Goal: Transaction & Acquisition: Purchase product/service

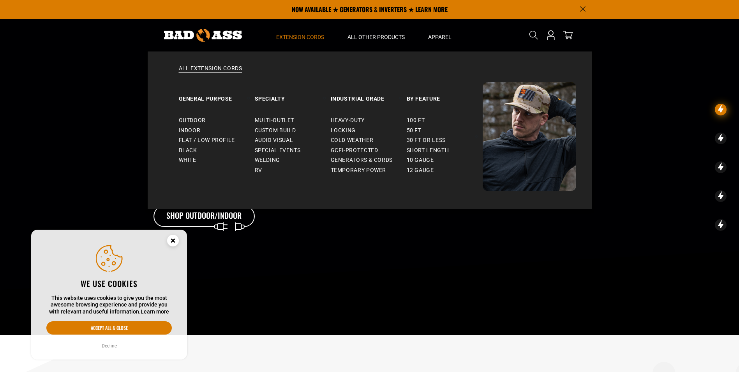
click at [290, 32] on summary "Extension Cords" at bounding box center [300, 35] width 71 height 33
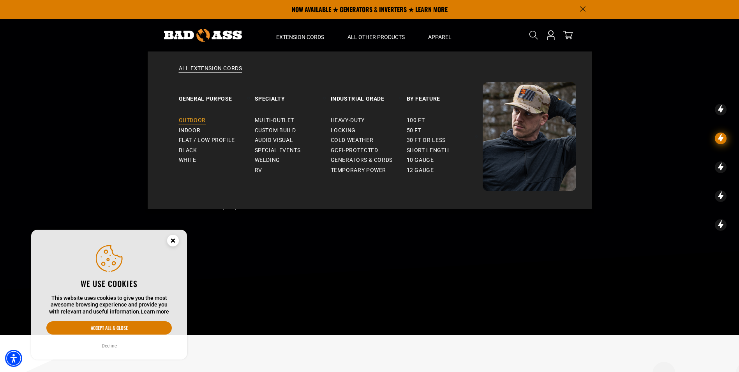
click at [196, 121] on span "Outdoor" at bounding box center [192, 120] width 27 height 7
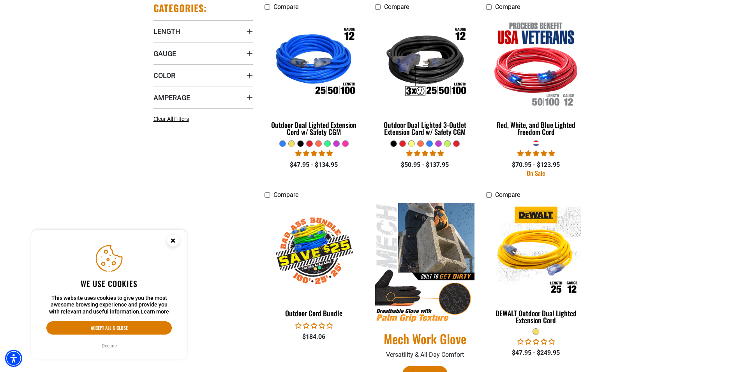
scroll to position [273, 0]
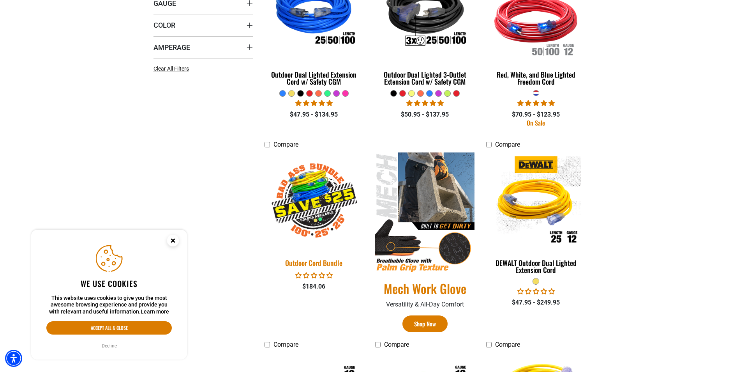
click at [331, 205] on img at bounding box center [313, 201] width 109 height 100
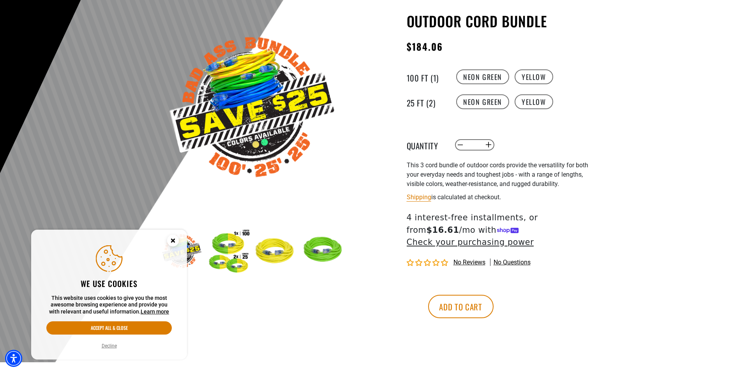
scroll to position [78, 0]
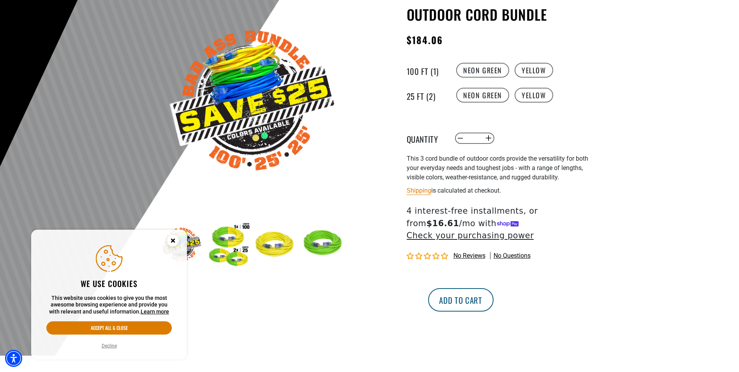
click at [494, 288] on button "Add to cart" at bounding box center [460, 299] width 65 height 23
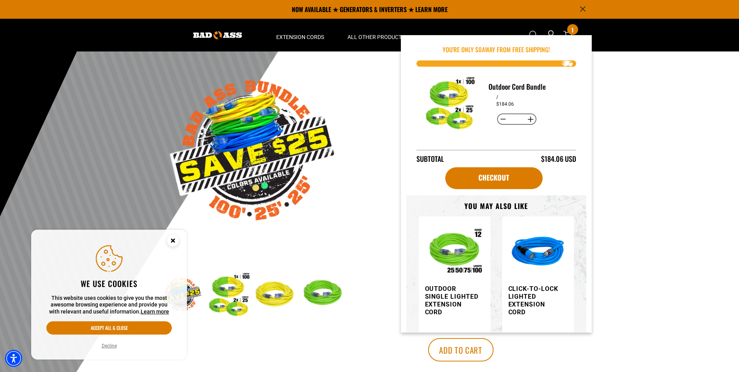
scroll to position [0, 0]
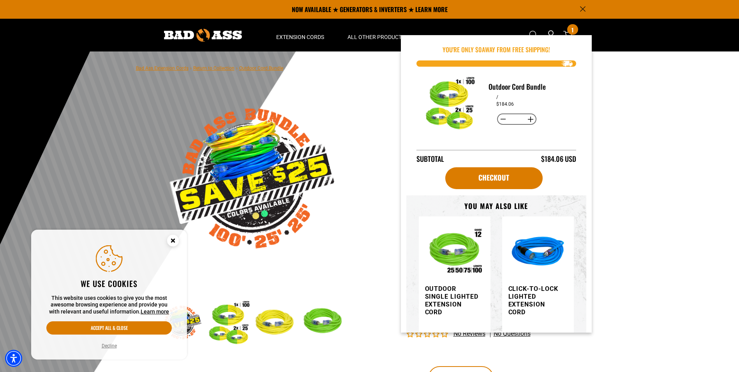
click at [664, 239] on div at bounding box center [369, 242] width 739 height 382
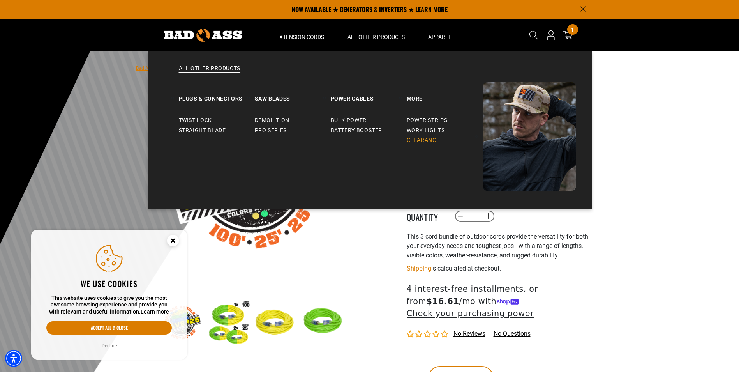
click at [419, 135] on link "Clearance" at bounding box center [445, 140] width 76 height 10
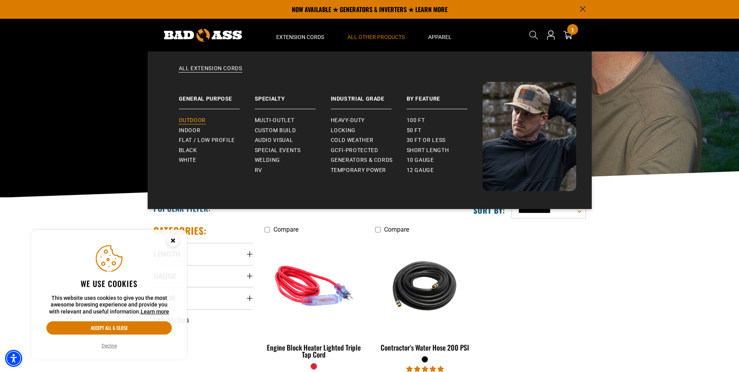
click at [195, 123] on link "Outdoor" at bounding box center [217, 120] width 76 height 10
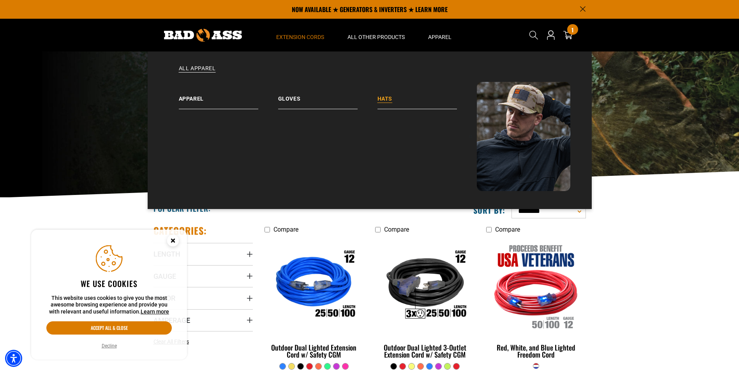
click at [384, 99] on link "Hats" at bounding box center [426, 95] width 99 height 27
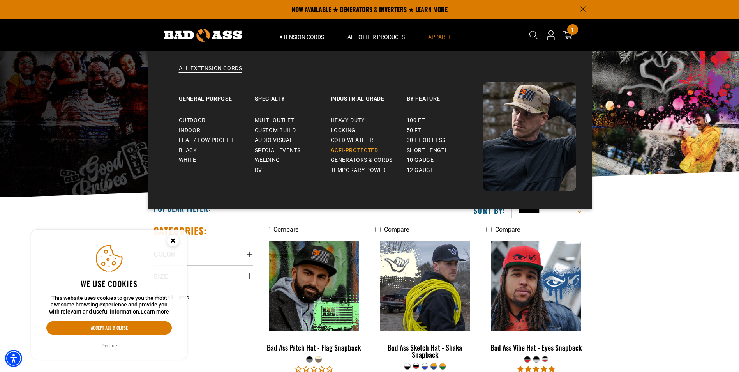
click at [355, 149] on span "GCFI-Protected" at bounding box center [355, 150] width 48 height 7
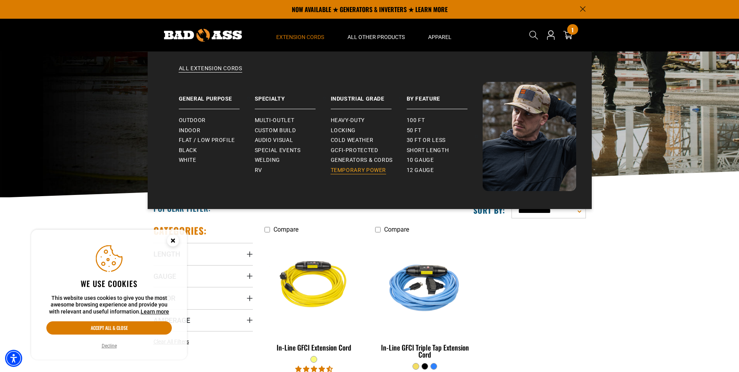
click at [342, 169] on span "Temporary Power" at bounding box center [359, 170] width 56 height 7
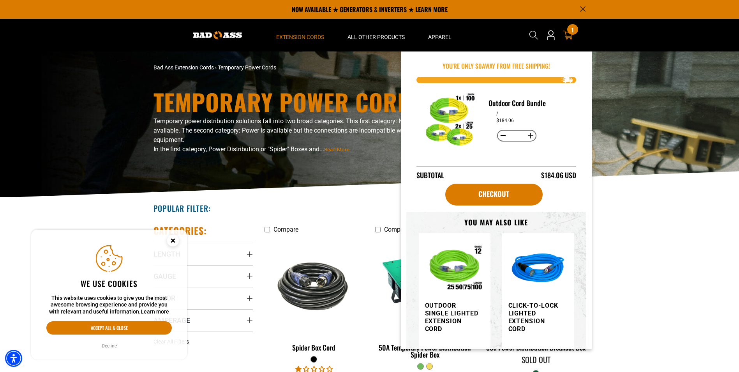
drag, startPoint x: 579, startPoint y: 39, endPoint x: 564, endPoint y: 35, distance: 16.1
click at [563, 35] on icon at bounding box center [568, 35] width 10 height 10
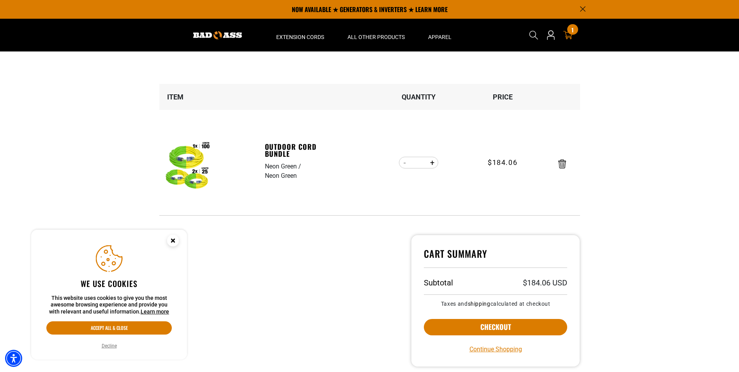
scroll to position [39, 0]
